Goal: Information Seeking & Learning: Find specific fact

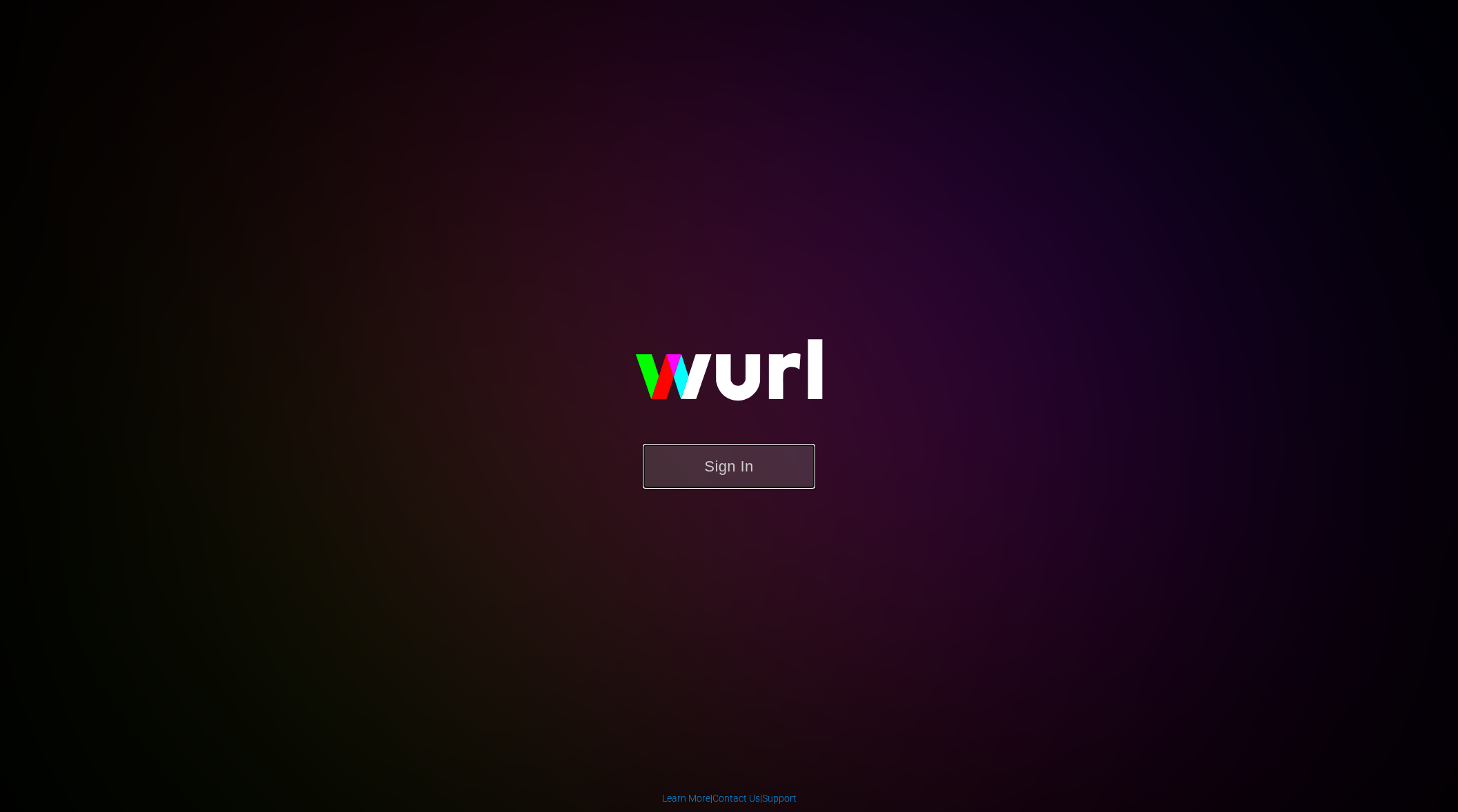
click at [732, 470] on button "Sign In" at bounding box center [729, 466] width 172 height 45
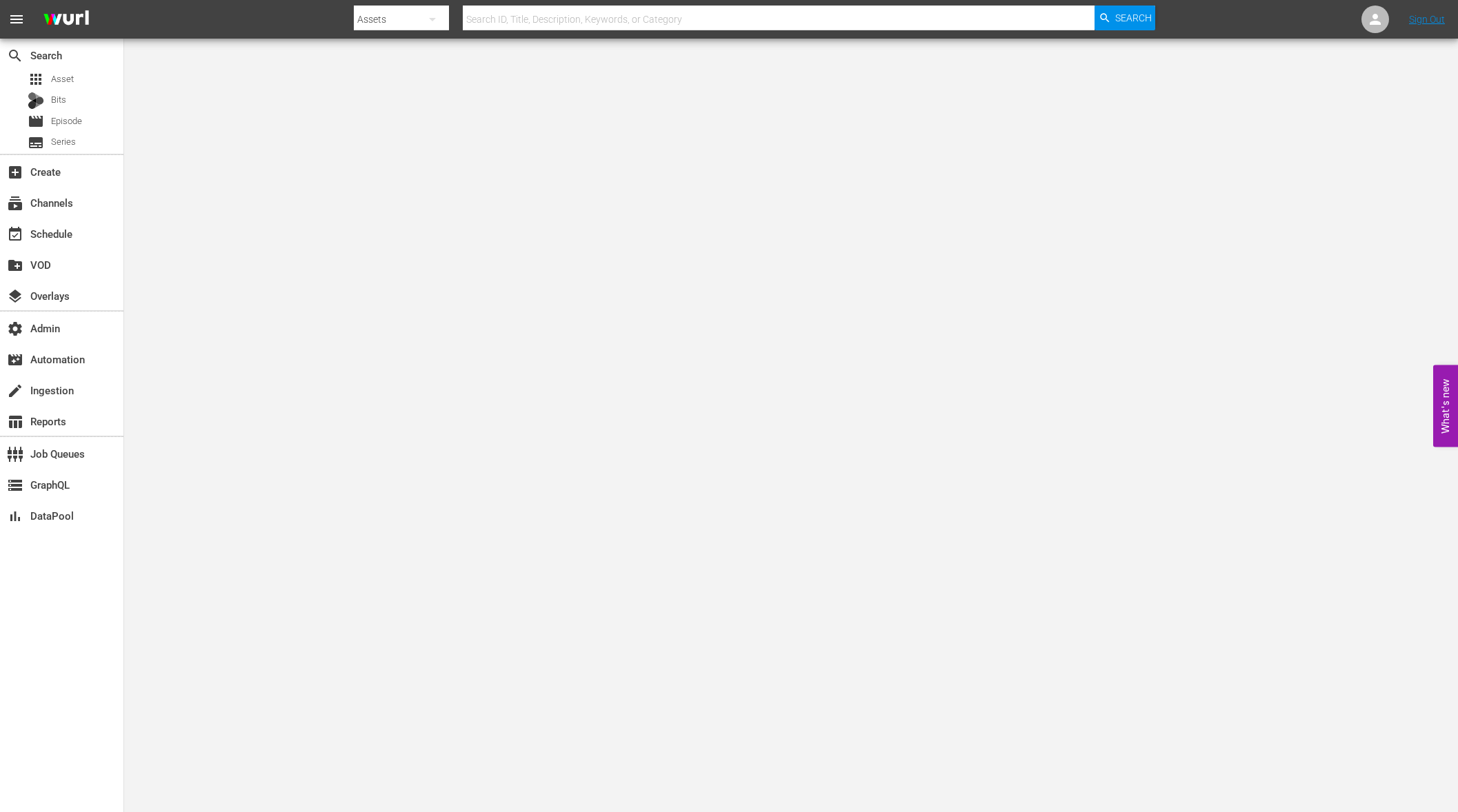
click at [386, 480] on body "menu Search By Assets Search ID, Title, Description, Keywords, or Category Sear…" at bounding box center [729, 406] width 1458 height 812
click at [437, 17] on icon "button" at bounding box center [432, 19] width 17 height 17
click at [385, 116] on div "Bits" at bounding box center [398, 123] width 56 height 22
click at [491, 18] on input "text" at bounding box center [779, 19] width 632 height 33
paste input "88023874"
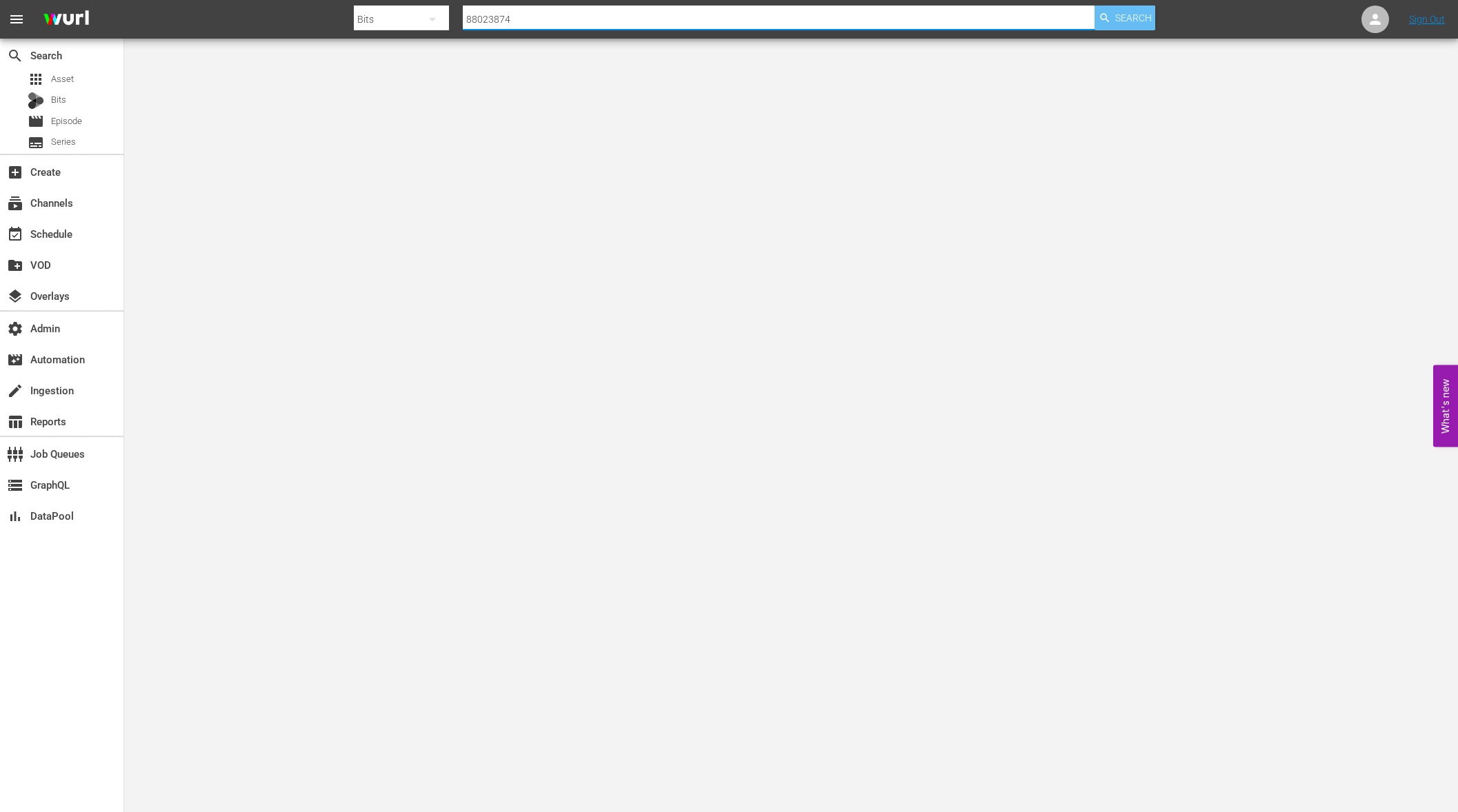
type input "88023874"
click at [1112, 11] on div "Search" at bounding box center [1125, 17] width 61 height 25
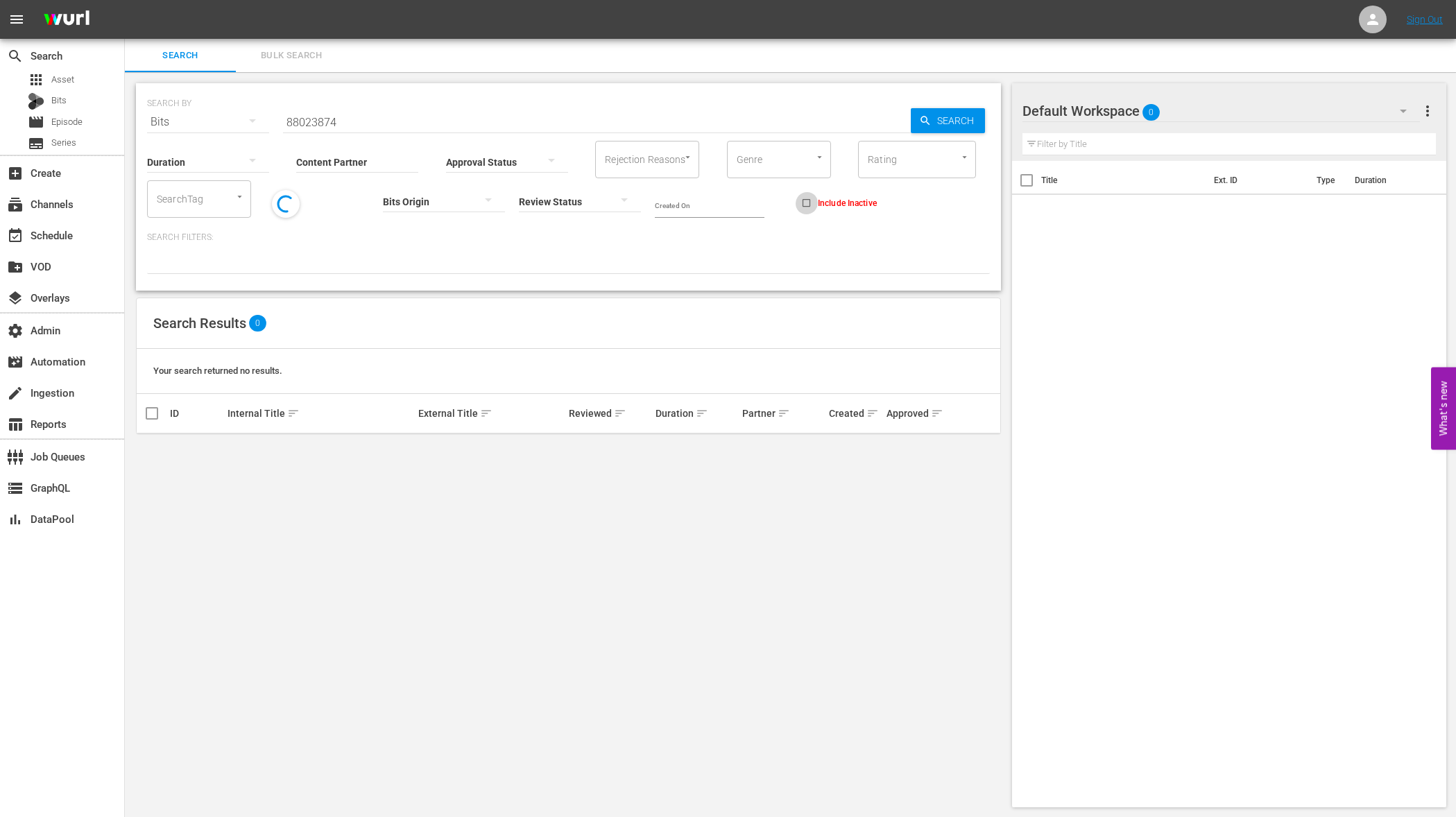
click at [798, 204] on input "Include Inactive" at bounding box center [807, 205] width 23 height 23
checkbox input "true"
click at [939, 119] on span "Search" at bounding box center [958, 121] width 53 height 25
click at [49, 98] on div "Bits" at bounding box center [47, 101] width 38 height 19
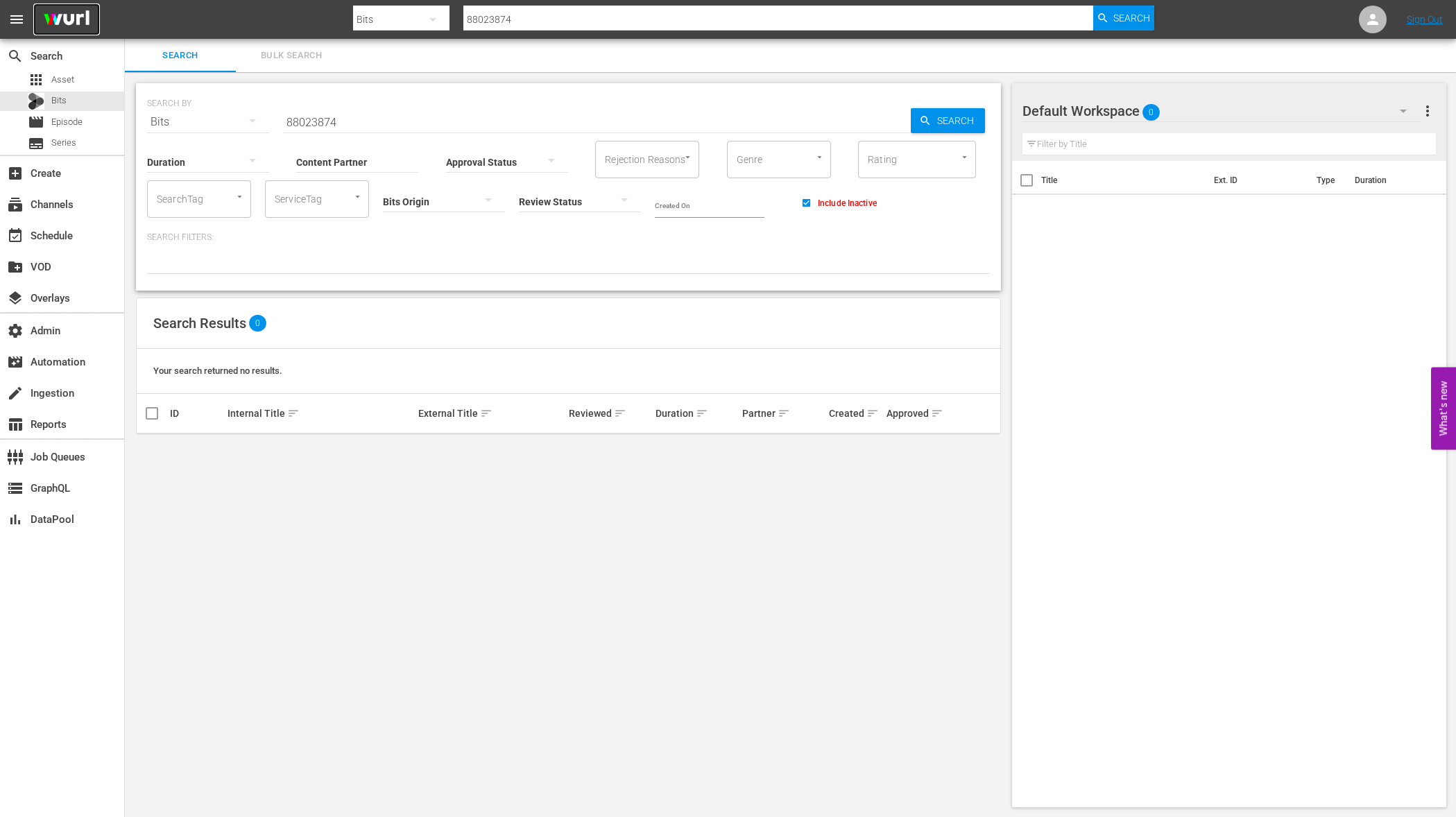
click at [59, 18] on img at bounding box center [66, 19] width 66 height 32
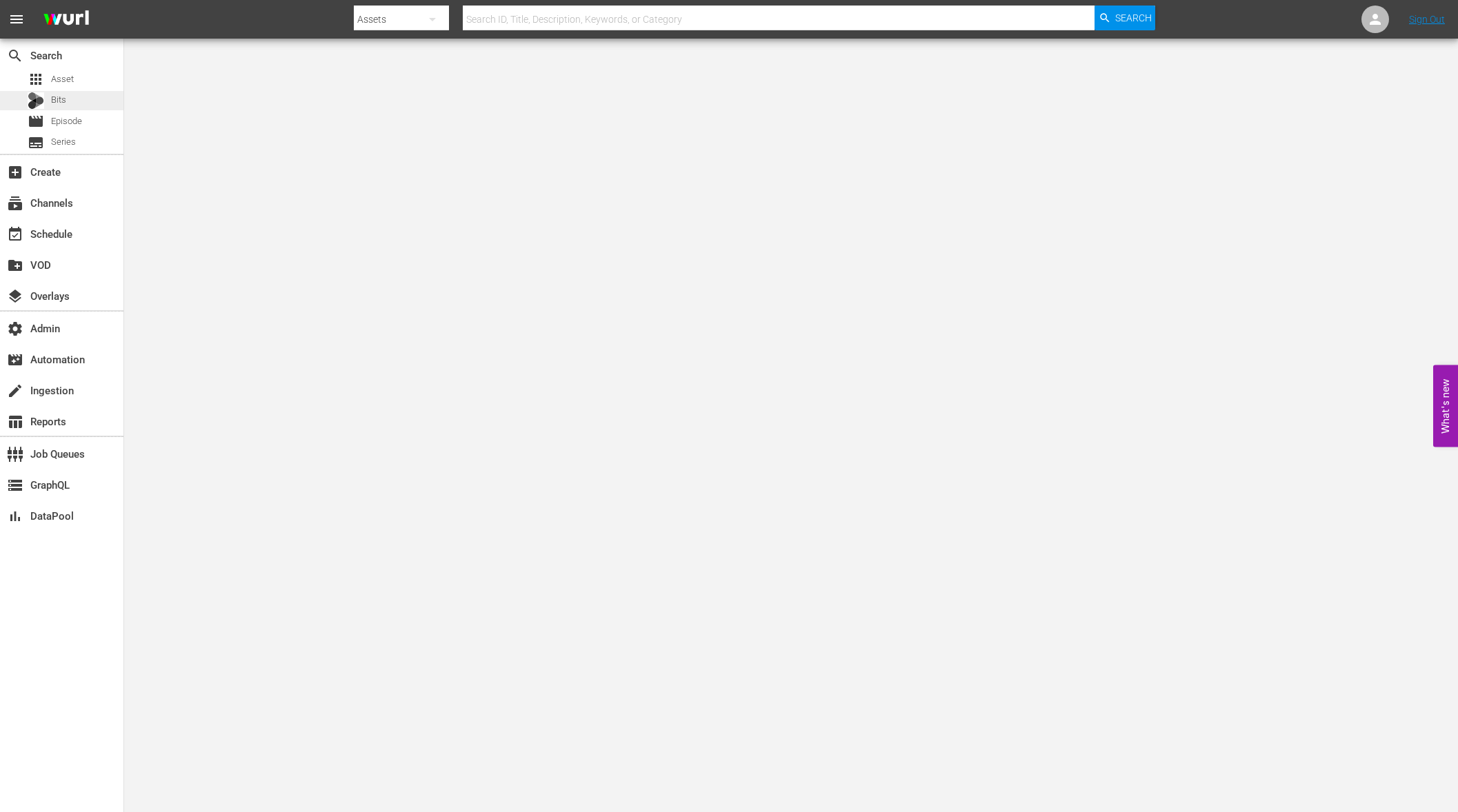
click at [57, 96] on span "Bits" at bounding box center [58, 100] width 15 height 14
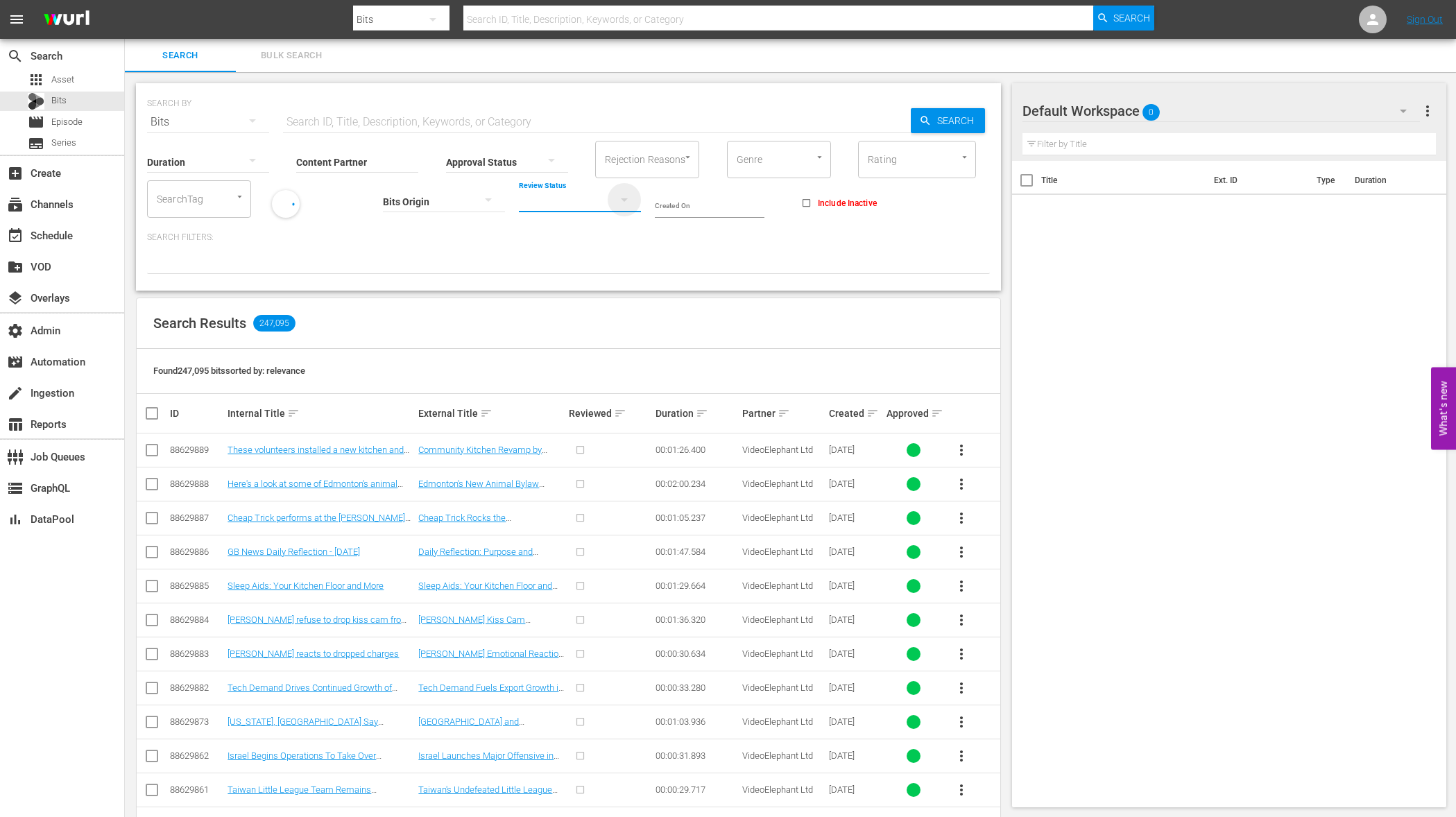
click at [625, 197] on icon "button" at bounding box center [624, 199] width 17 height 17
click at [785, 242] on div "REVIEWED NOT REVIEWED" at bounding box center [728, 408] width 1456 height 817
click at [799, 201] on input "Include Inactive" at bounding box center [807, 205] width 23 height 23
checkbox input "true"
click at [553, 160] on icon "button" at bounding box center [551, 161] width 7 height 3
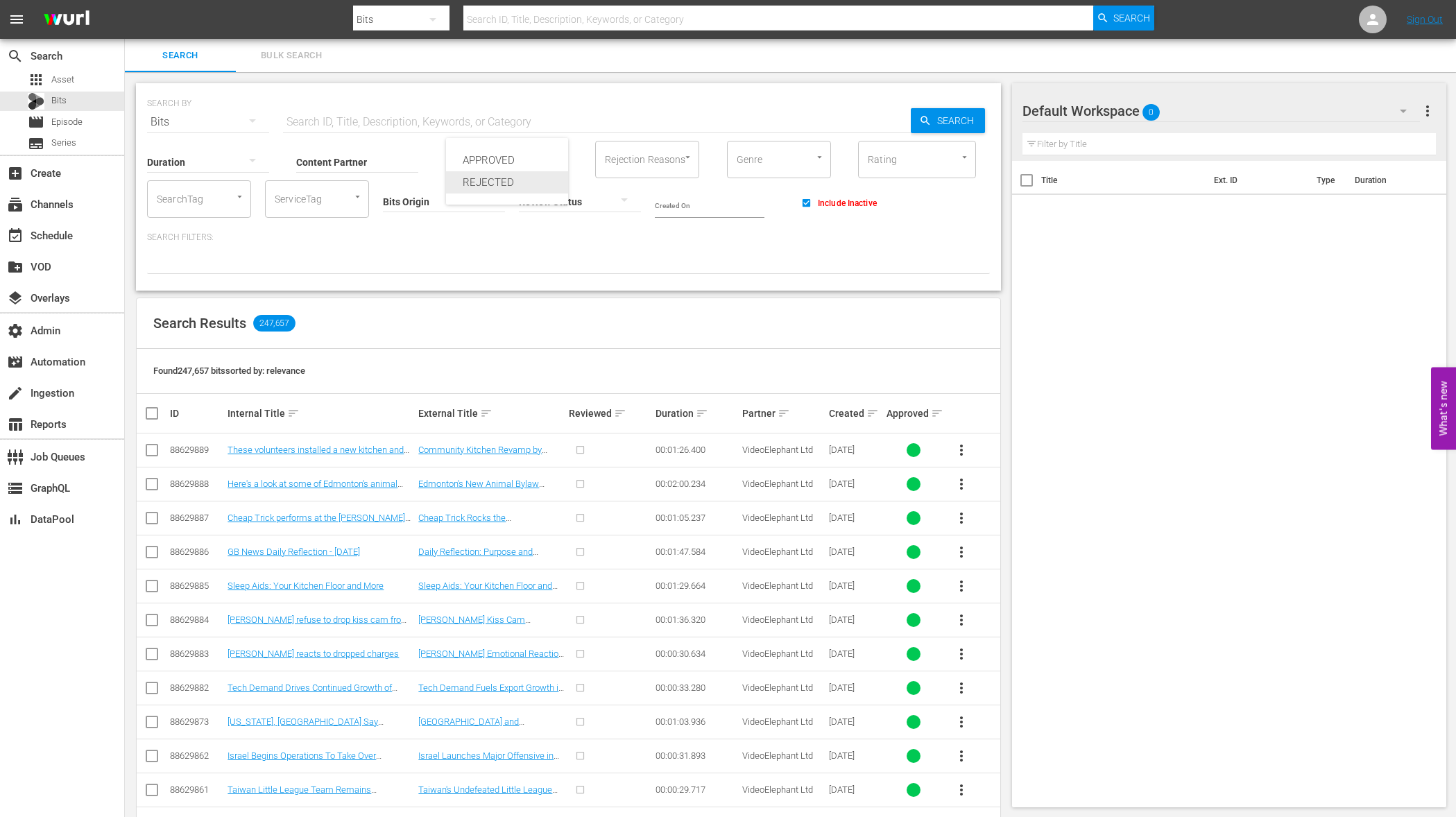
click at [495, 180] on div "REJECTED" at bounding box center [508, 182] width 122 height 22
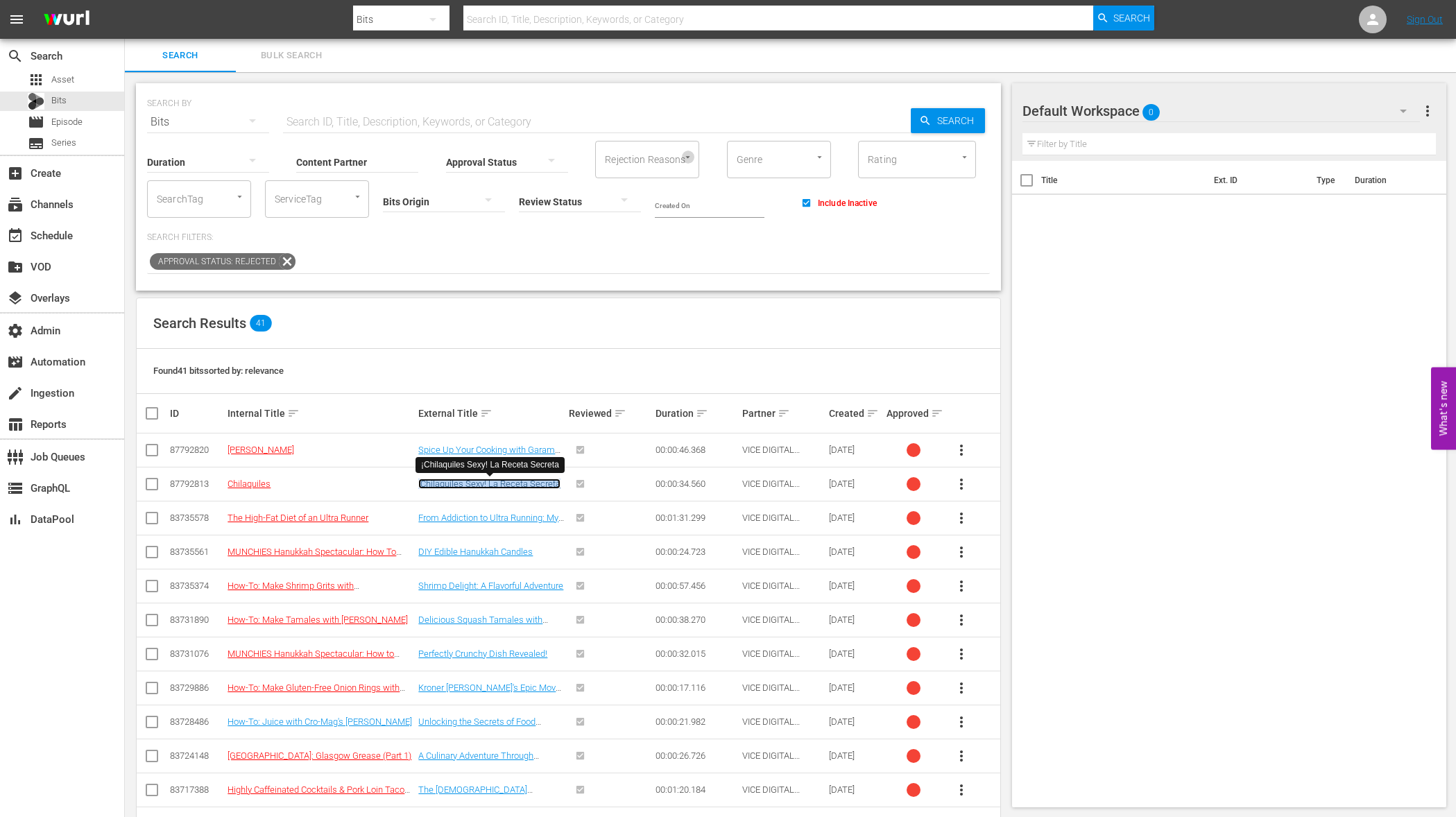
click at [686, 158] on icon "Open" at bounding box center [688, 157] width 10 height 10
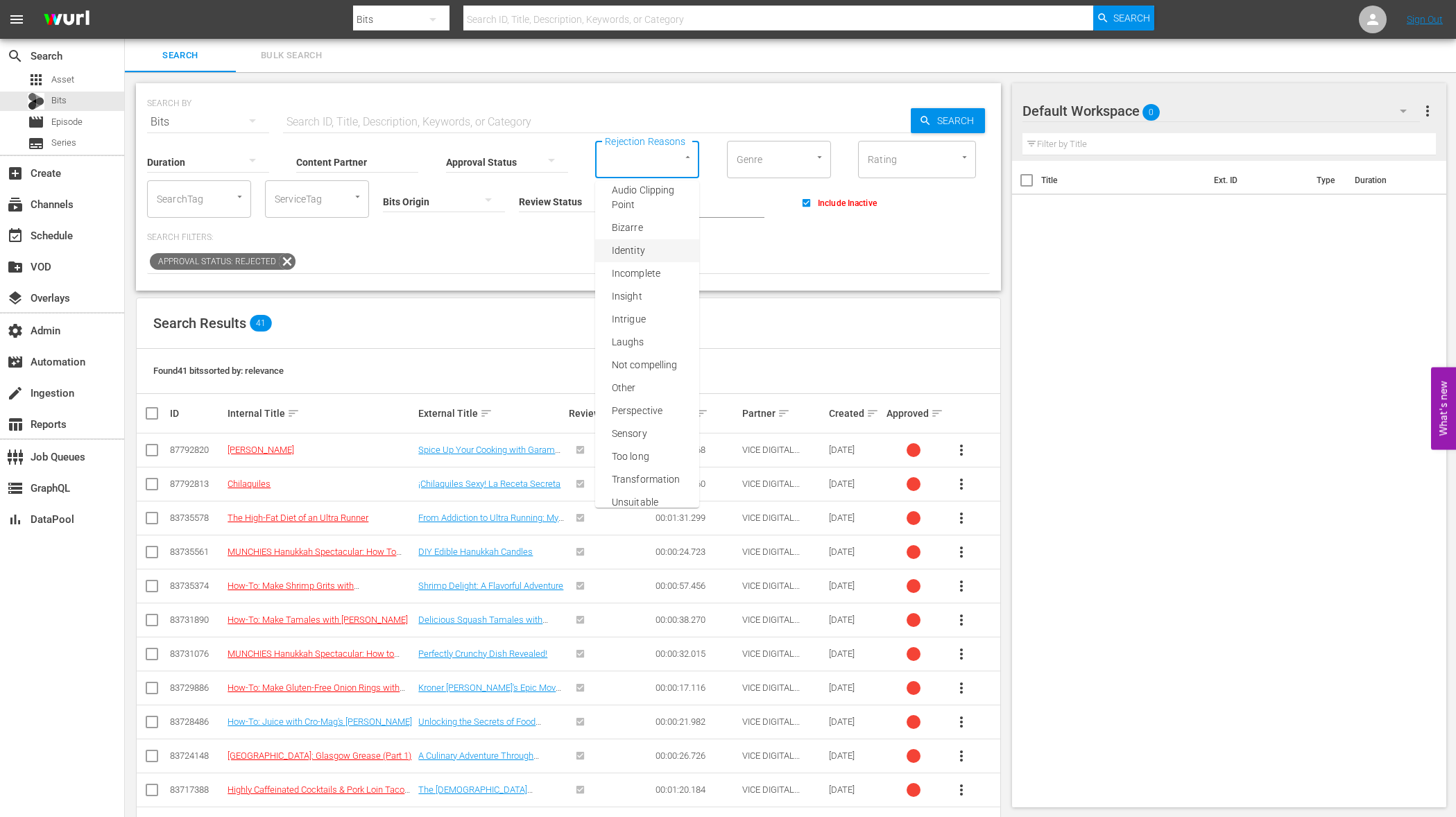
scroll to position [30, 0]
click at [631, 197] on span "Audio Clipping Point" at bounding box center [649, 197] width 76 height 29
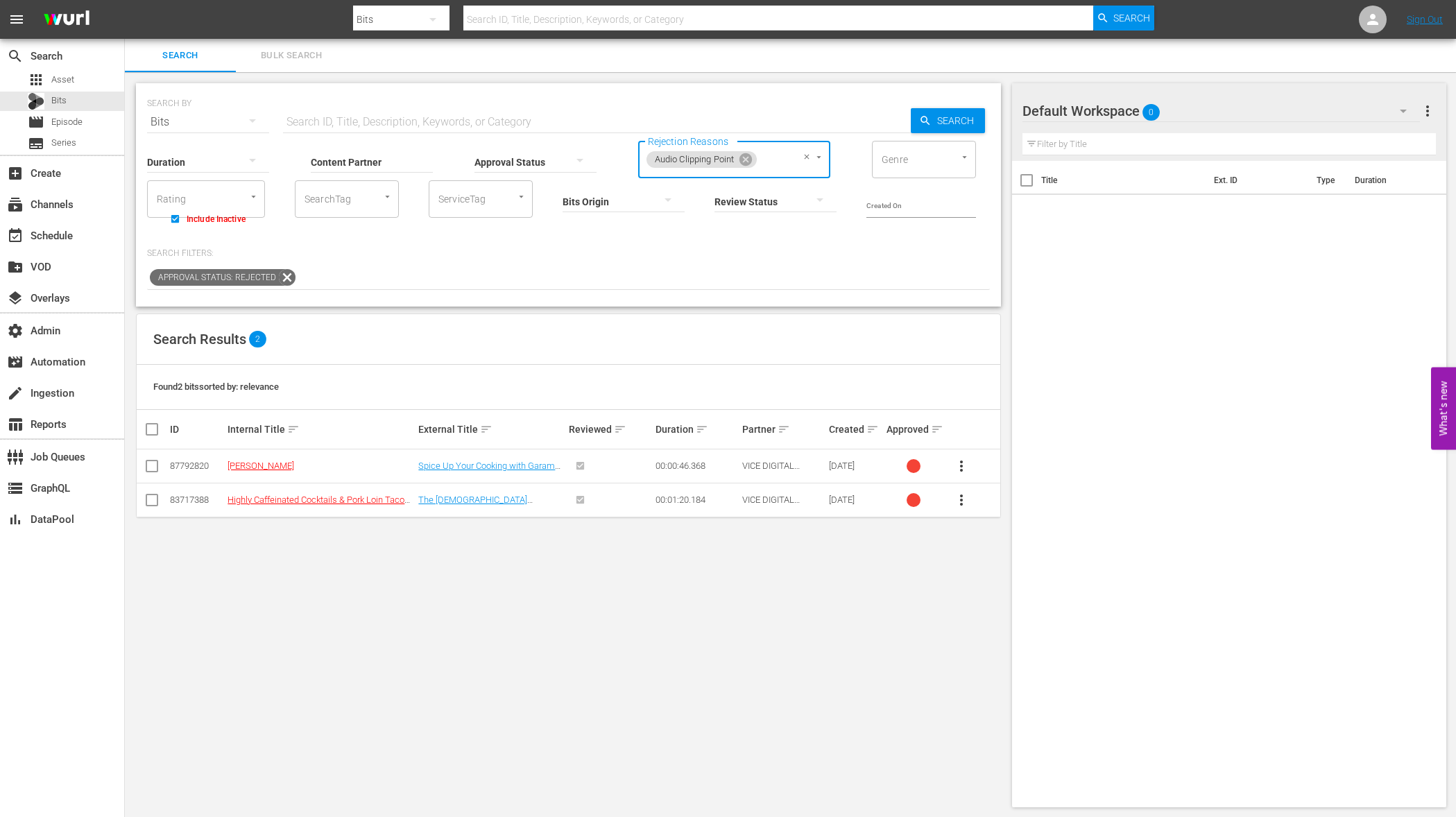
click at [819, 156] on icon "Open" at bounding box center [819, 157] width 4 height 2
click at [685, 467] on span "Visual Clipping Point" at bounding box center [698, 467] width 89 height 15
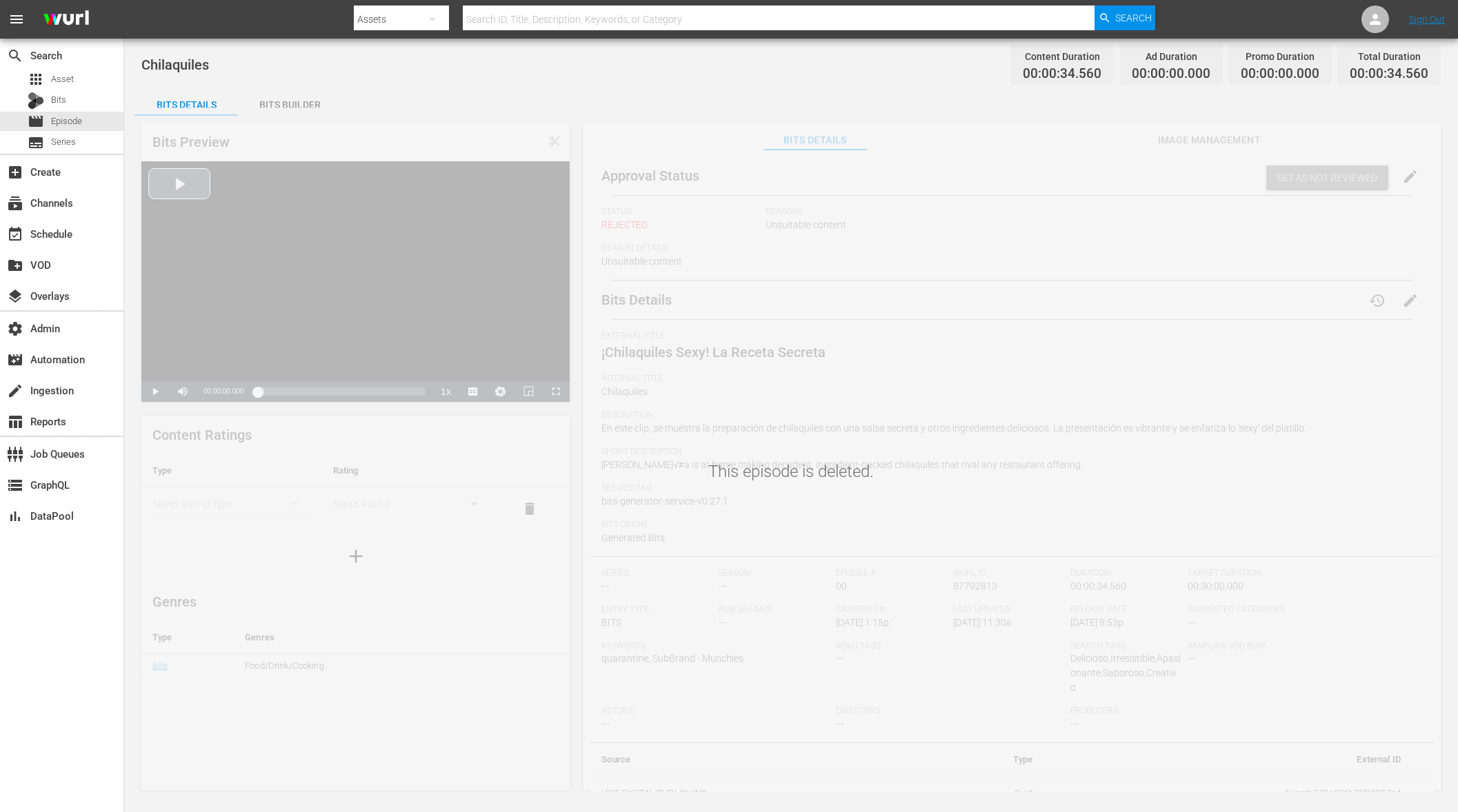
click at [182, 185] on div "Video Player" at bounding box center [355, 271] width 428 height 220
click at [195, 181] on div "Video Player" at bounding box center [355, 271] width 428 height 220
click at [176, 184] on div "Video Player" at bounding box center [355, 271] width 428 height 220
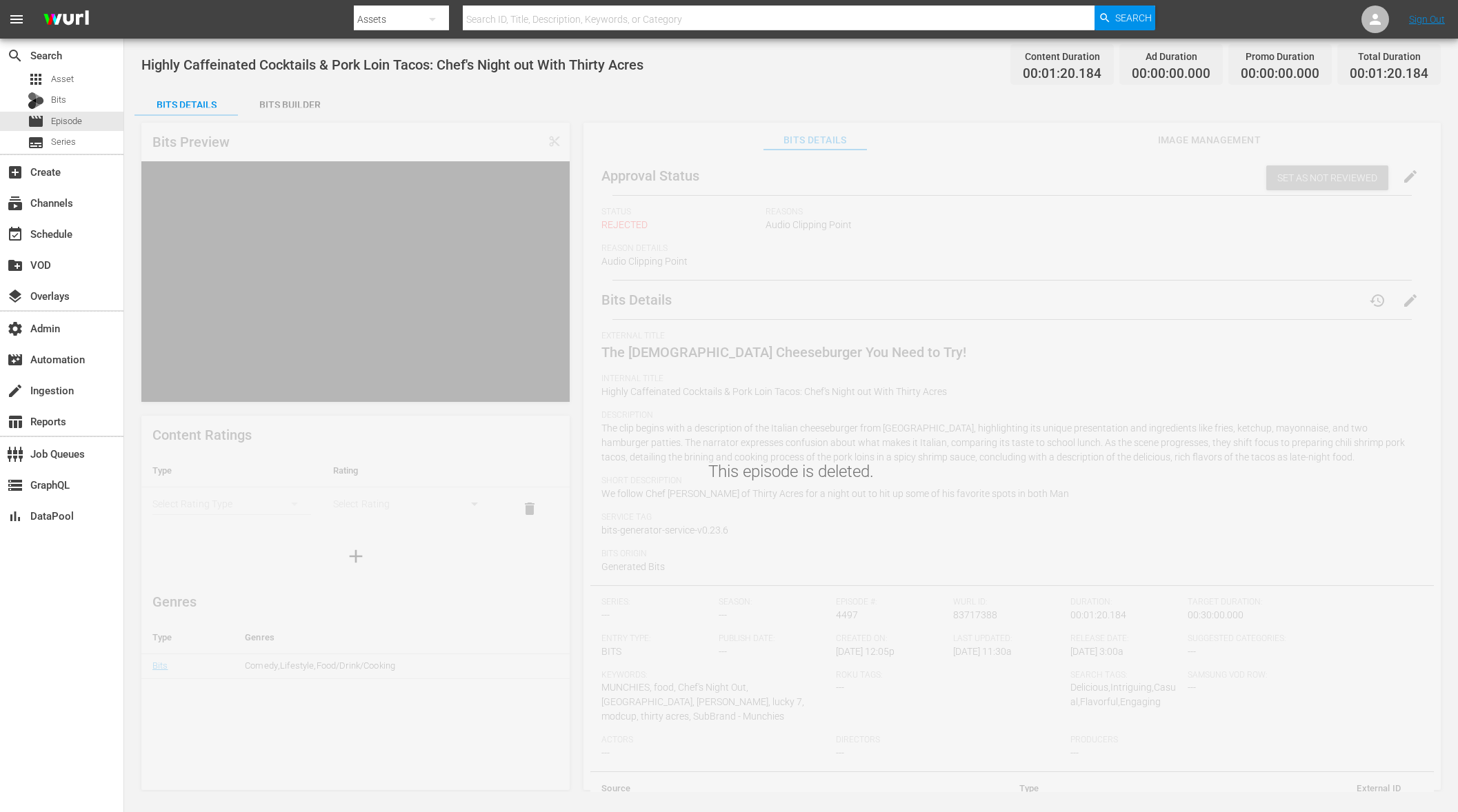
click at [474, 392] on div "This episode is deleted." at bounding box center [791, 450] width 1334 height 684
click at [356, 338] on div "Video Player" at bounding box center [355, 271] width 428 height 220
click at [971, 618] on div "This episode is deleted." at bounding box center [791, 450] width 1334 height 684
click at [969, 615] on div "This episode is deleted." at bounding box center [791, 450] width 1334 height 684
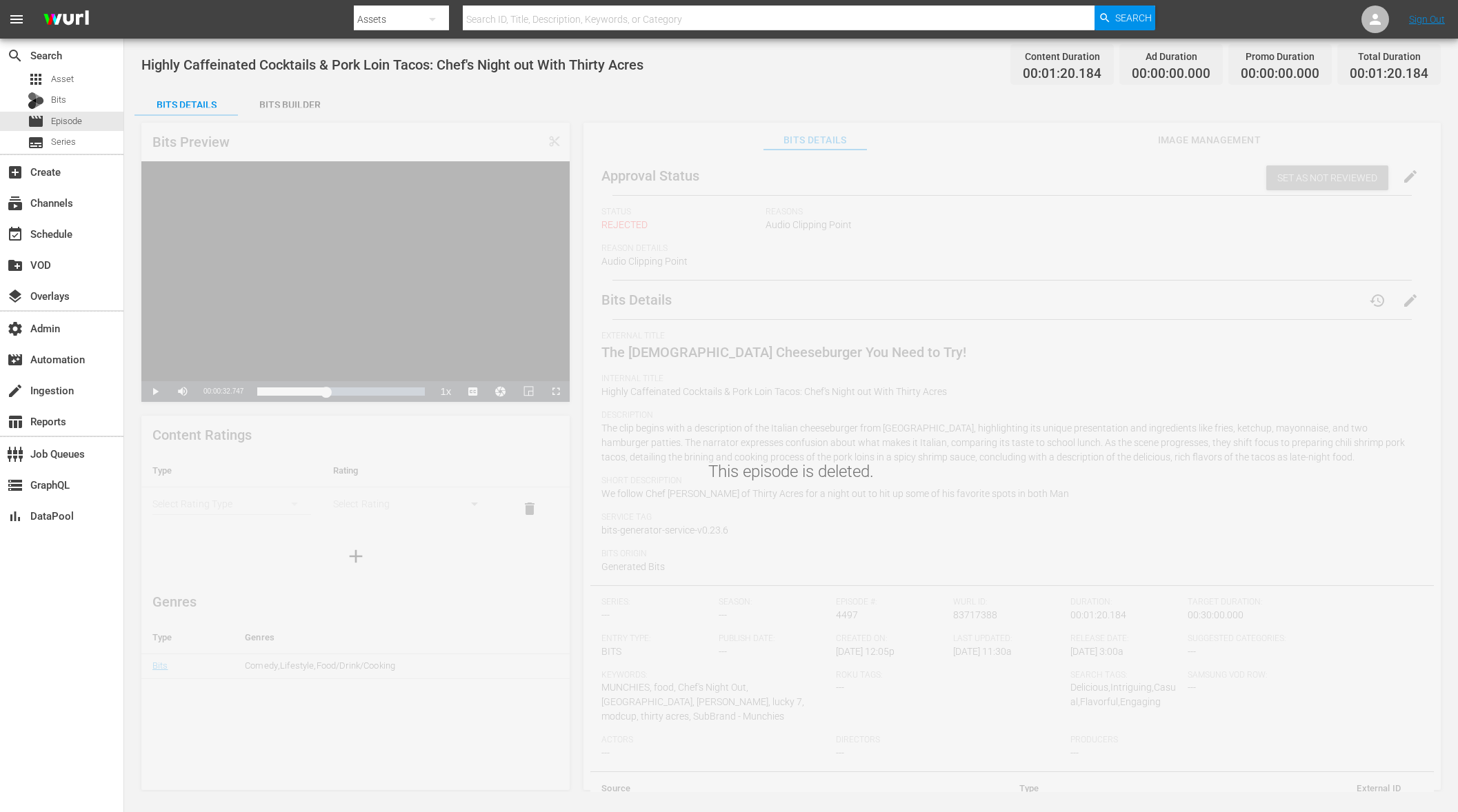
click at [969, 615] on div "This episode is deleted." at bounding box center [791, 450] width 1334 height 684
drag, startPoint x: 951, startPoint y: 614, endPoint x: 995, endPoint y: 614, distance: 44.0
click at [995, 614] on div "This episode is deleted." at bounding box center [791, 450] width 1334 height 684
